Goal: Find specific page/section: Find specific page/section

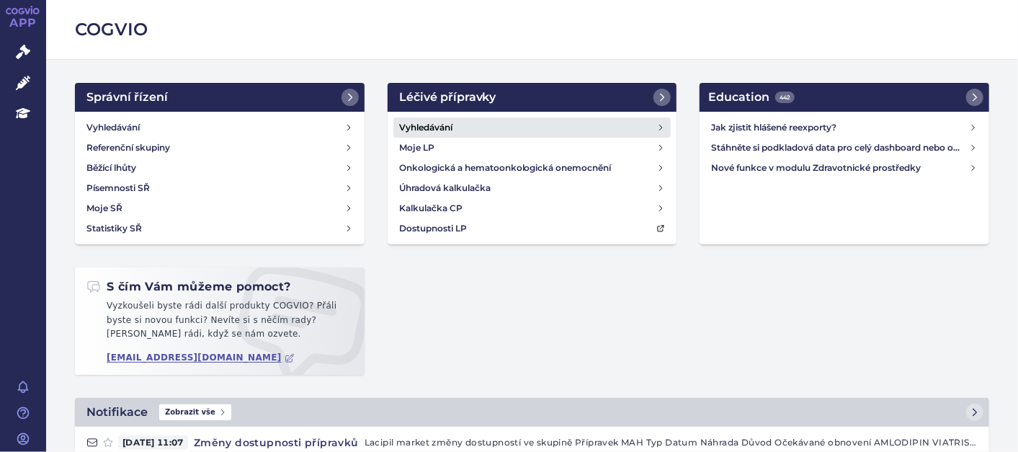
click at [442, 125] on h4 "Vyhledávání" at bounding box center [425, 127] width 53 height 14
